Goal: Task Accomplishment & Management: Manage account settings

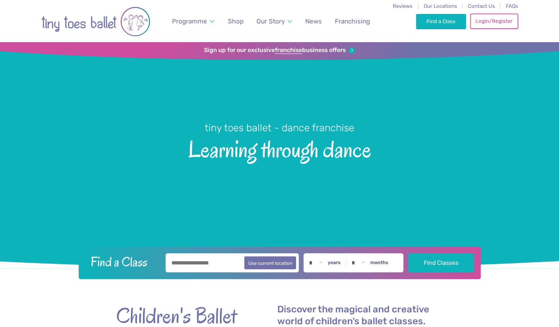
click at [490, 28] on link "Login/Register" at bounding box center [494, 21] width 48 height 15
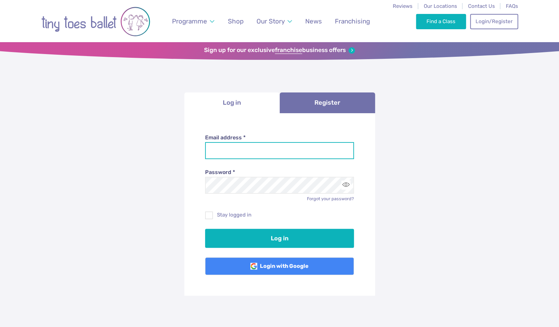
click at [272, 143] on input "Email address *" at bounding box center [279, 150] width 149 height 17
type input "**********"
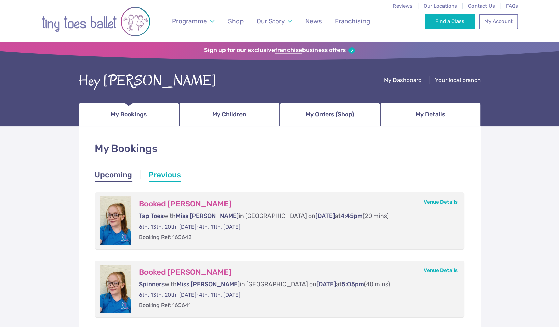
click at [105, 178] on link "Upcoming" at bounding box center [113, 176] width 37 height 12
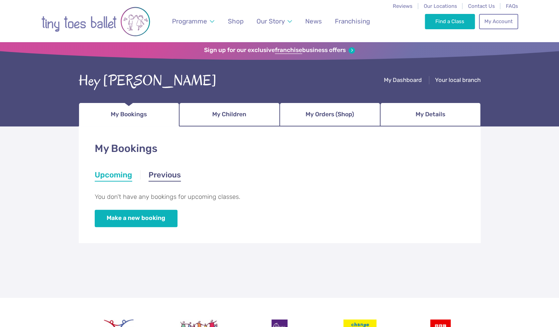
click at [160, 173] on link "Previous" at bounding box center [164, 176] width 32 height 12
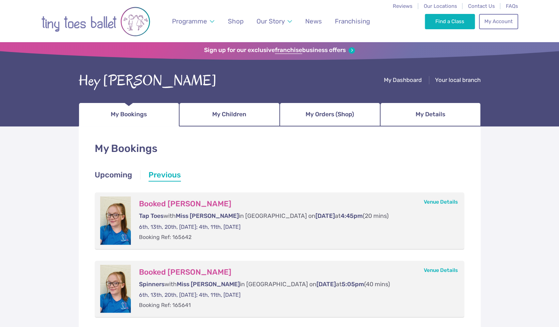
click at [214, 217] on p "Tap Toes with Miss Nia in Whitchurch on Friday at 4:45pm (20 mins)" at bounding box center [295, 216] width 312 height 9
click at [210, 204] on h3 "Booked Gwenan Lois Jones" at bounding box center [295, 204] width 312 height 10
click at [235, 122] on link "My Children" at bounding box center [229, 115] width 100 height 24
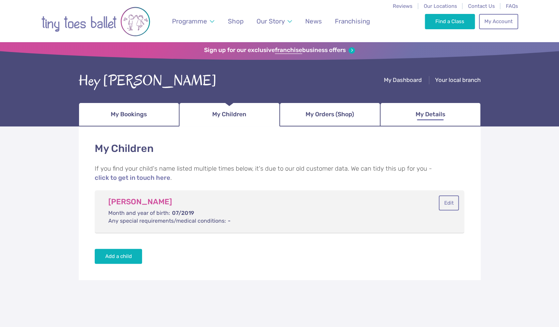
click at [417, 111] on span "My Details" at bounding box center [430, 115] width 30 height 12
